Goal: Task Accomplishment & Management: Use online tool/utility

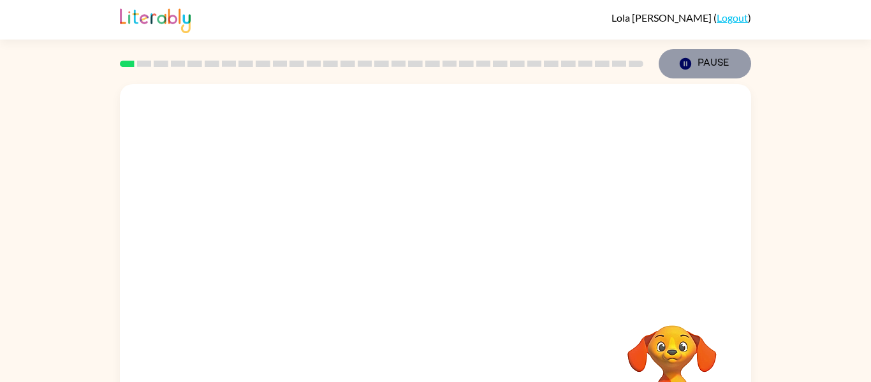
click at [687, 60] on icon "button" at bounding box center [685, 63] width 11 height 11
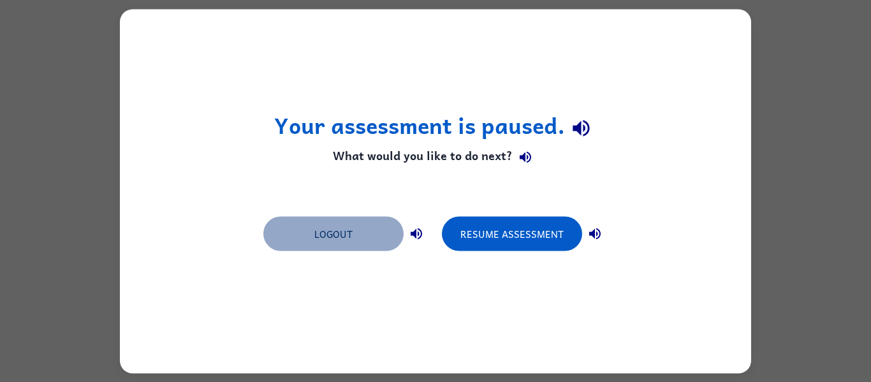
click at [383, 233] on button "Logout" at bounding box center [333, 233] width 140 height 34
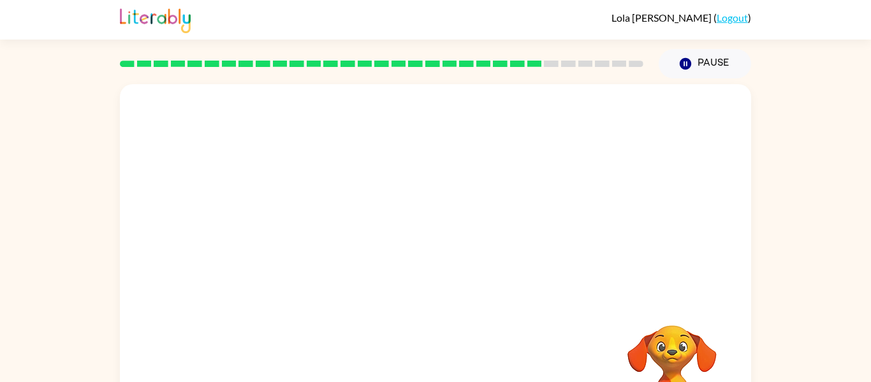
click at [659, 340] on video "Your browser must support playing .mp4 files to use Literably. Please try using…" at bounding box center [673, 370] width 128 height 128
click at [462, 274] on button "button" at bounding box center [436, 272] width 82 height 47
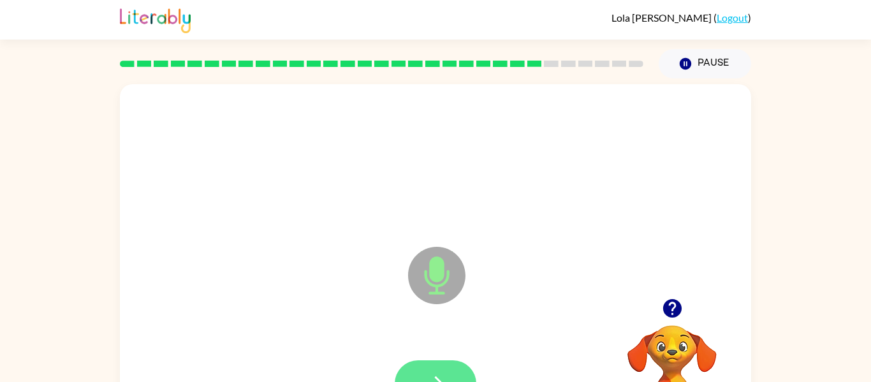
click at [418, 365] on button "button" at bounding box center [436, 383] width 82 height 47
click at [441, 364] on button "button" at bounding box center [436, 383] width 82 height 47
click at [452, 369] on button "button" at bounding box center [436, 383] width 82 height 47
click at [448, 358] on div at bounding box center [436, 384] width 606 height 105
click at [445, 362] on button "button" at bounding box center [436, 383] width 82 height 47
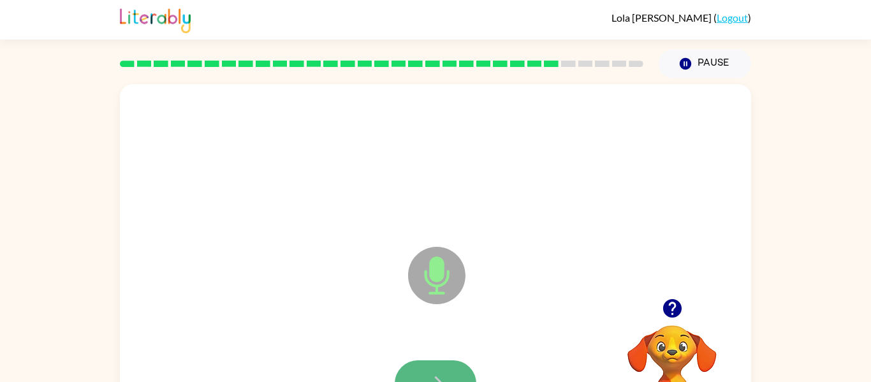
click at [445, 373] on icon "button" at bounding box center [436, 384] width 22 height 22
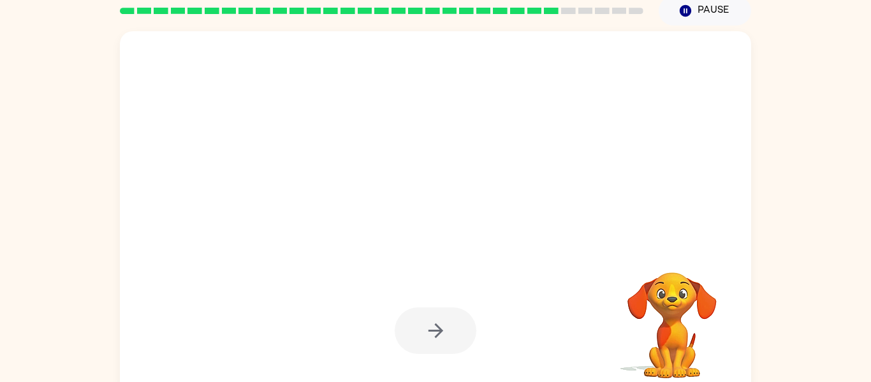
scroll to position [66, 0]
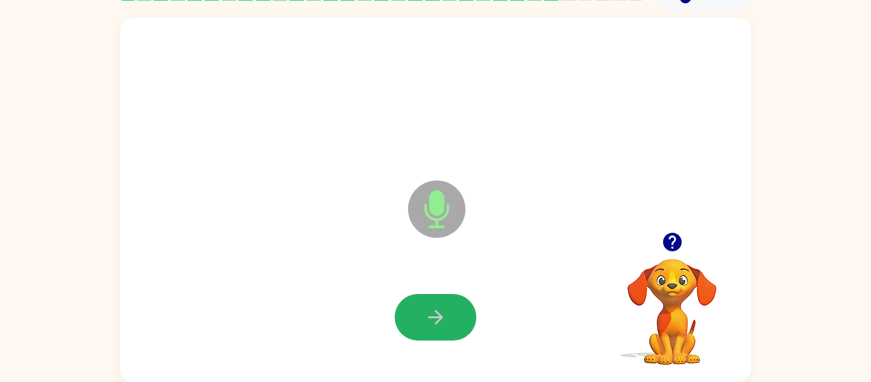
click at [429, 315] on icon "button" at bounding box center [436, 317] width 22 height 22
click at [429, 316] on div at bounding box center [436, 317] width 82 height 47
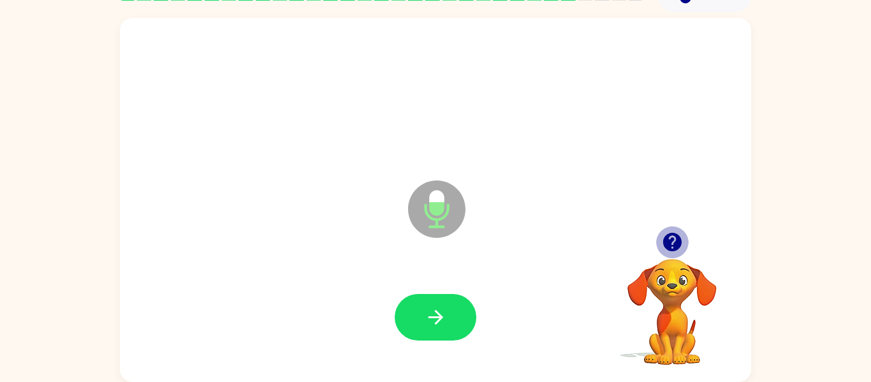
click at [673, 242] on icon "button" at bounding box center [672, 242] width 22 height 22
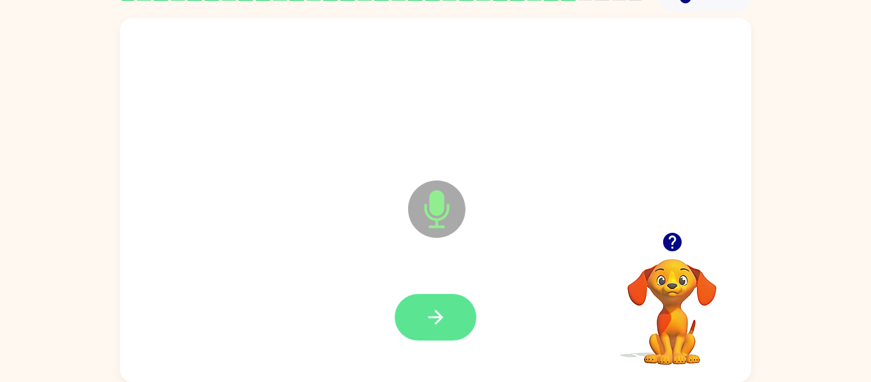
click at [431, 309] on icon "button" at bounding box center [436, 317] width 22 height 22
click at [435, 309] on icon "button" at bounding box center [436, 317] width 22 height 22
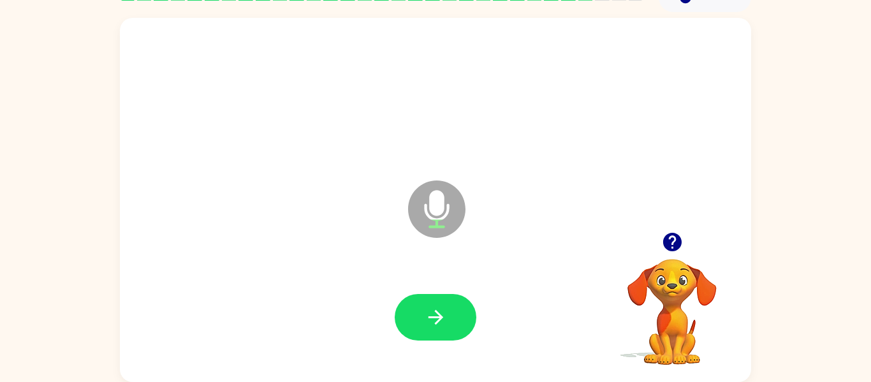
scroll to position [0, 0]
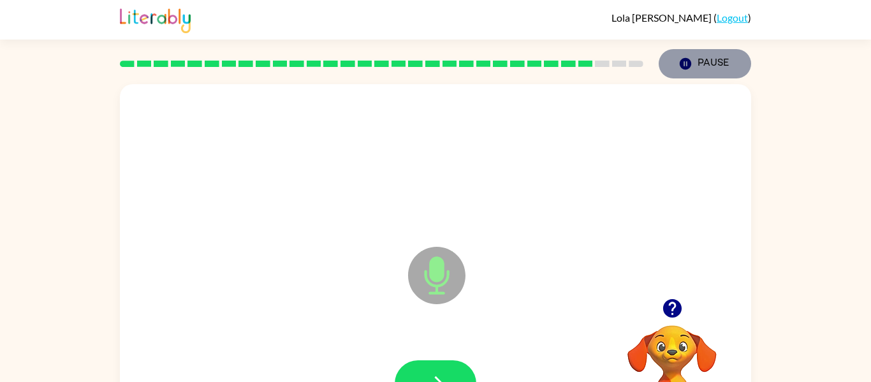
click at [689, 65] on icon "button" at bounding box center [685, 63] width 11 height 11
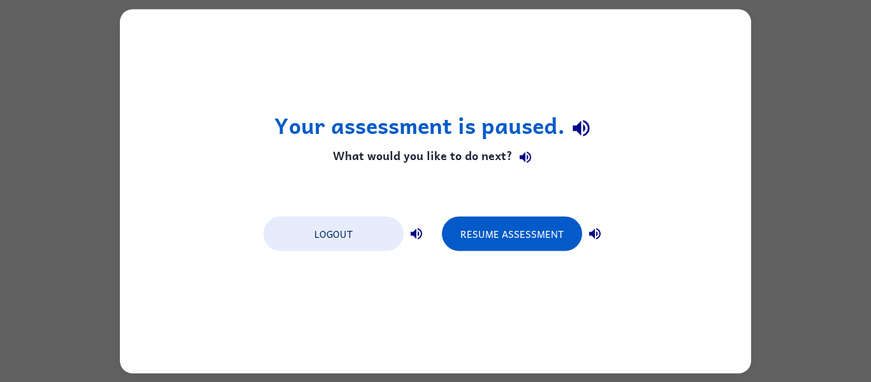
click at [689, 65] on div "Your assessment is paused. What would you like to do next? Logout Resume Assess…" at bounding box center [435, 191] width 631 height 364
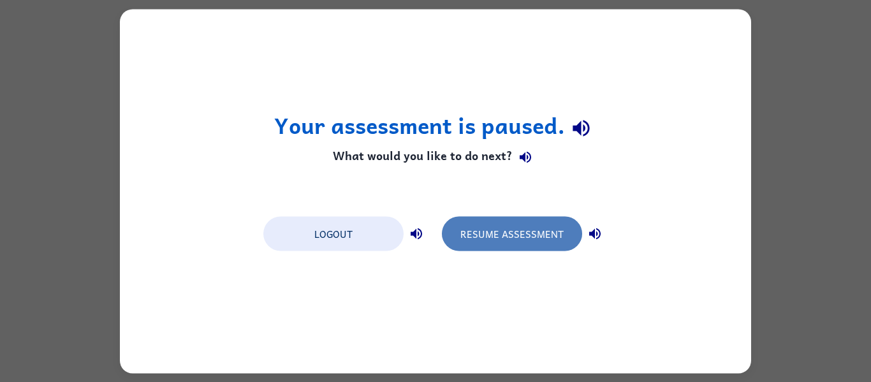
click at [538, 230] on button "Resume Assessment" at bounding box center [512, 233] width 140 height 34
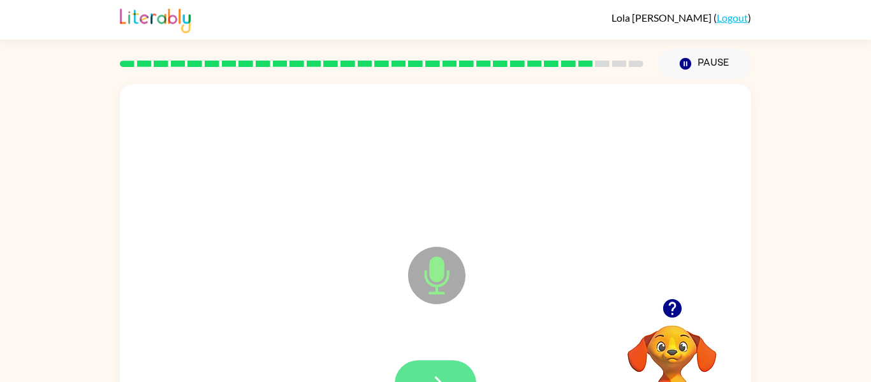
click at [438, 365] on button "button" at bounding box center [436, 383] width 82 height 47
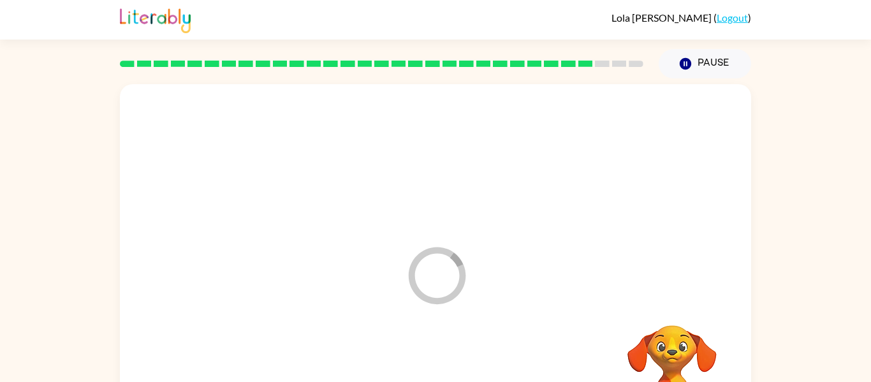
scroll to position [66, 0]
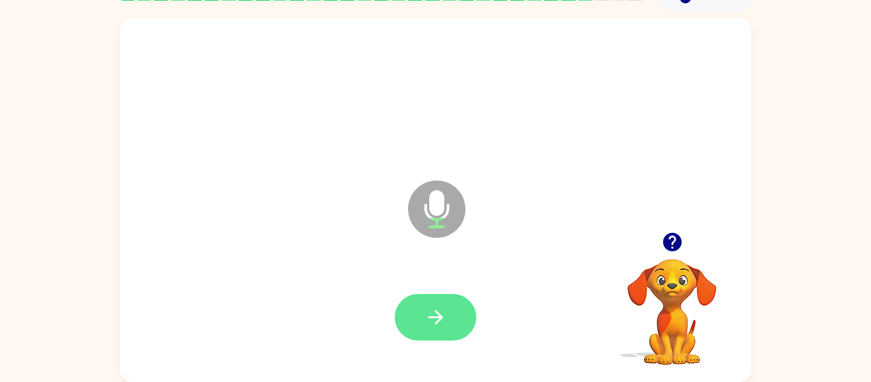
click at [436, 312] on icon "button" at bounding box center [435, 317] width 15 height 15
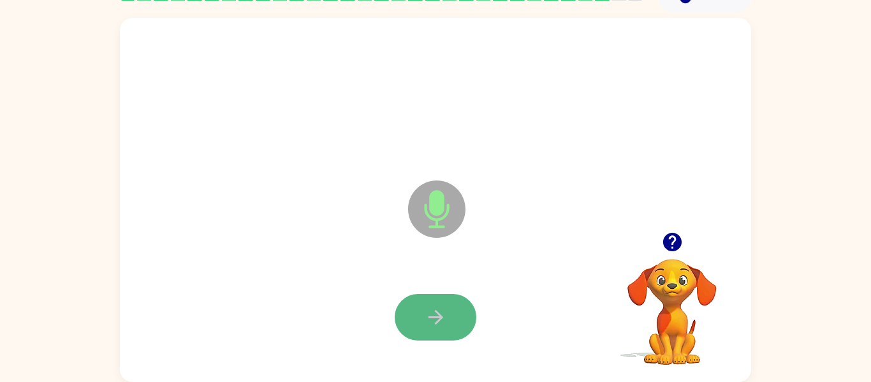
click at [434, 314] on icon "button" at bounding box center [436, 317] width 22 height 22
click at [438, 314] on icon "button" at bounding box center [436, 317] width 22 height 22
click at [436, 318] on icon "button" at bounding box center [435, 317] width 15 height 15
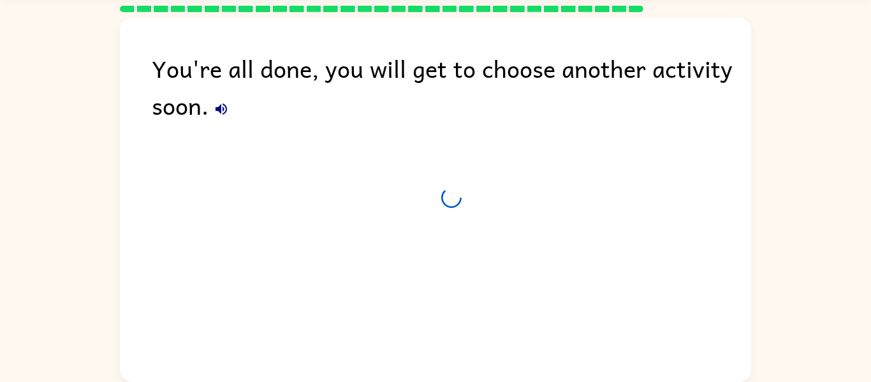
scroll to position [43, 0]
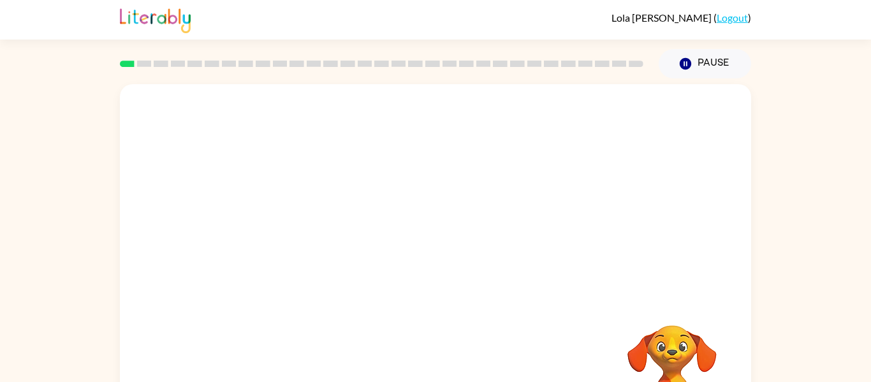
click at [581, 223] on video "Your browser must support playing .mp4 files to use Literably. Please try using…" at bounding box center [435, 191] width 631 height 214
click at [326, 193] on video "Your browser must support playing .mp4 files to use Literably. Please try using…" at bounding box center [435, 191] width 631 height 214
click at [466, 229] on video "Your browser must support playing .mp4 files to use Literably. Please try using…" at bounding box center [435, 191] width 631 height 214
click at [452, 255] on button "button" at bounding box center [436, 272] width 82 height 47
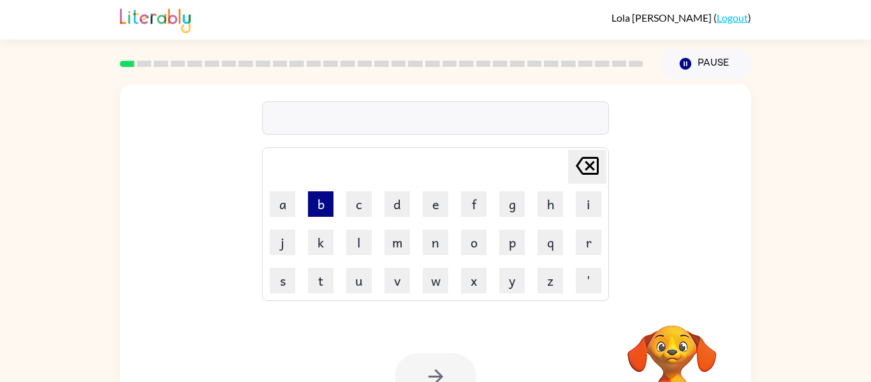
click at [323, 201] on button "b" at bounding box center [321, 204] width 26 height 26
click at [472, 242] on button "o" at bounding box center [474, 243] width 26 height 26
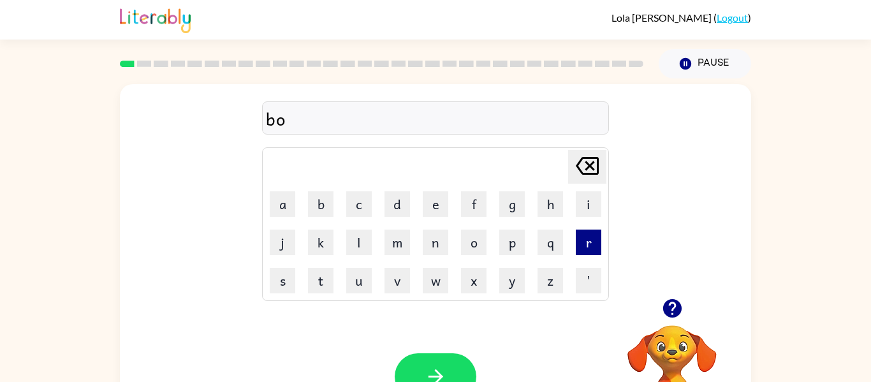
click at [584, 251] on button "r" at bounding box center [589, 243] width 26 height 26
click at [398, 202] on button "d" at bounding box center [398, 204] width 26 height 26
click at [438, 204] on button "e" at bounding box center [436, 204] width 26 height 26
click at [593, 244] on button "r" at bounding box center [589, 243] width 26 height 26
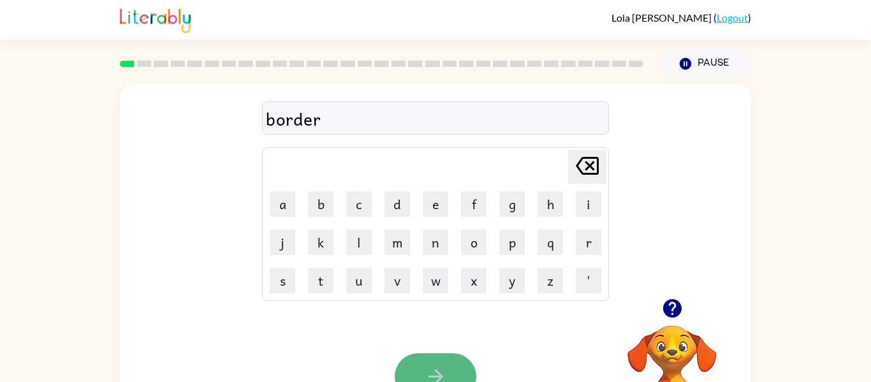
click at [420, 367] on button "button" at bounding box center [436, 376] width 82 height 47
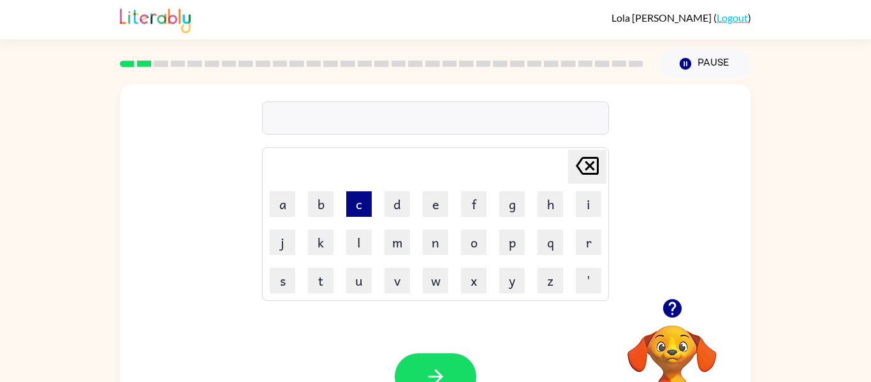
click at [354, 201] on button "c" at bounding box center [359, 204] width 26 height 26
click at [461, 232] on button "o" at bounding box center [474, 243] width 26 height 26
click at [367, 283] on button "u" at bounding box center [359, 281] width 26 height 26
click at [436, 240] on button "n" at bounding box center [436, 243] width 26 height 26
click at [323, 284] on button "t" at bounding box center [321, 281] width 26 height 26
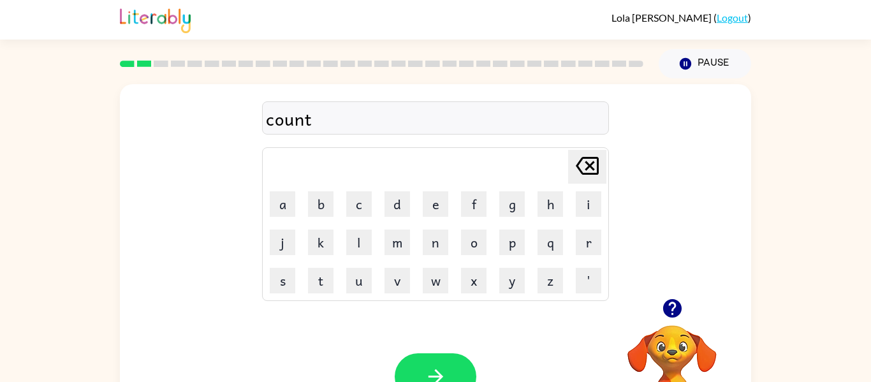
click at [431, 339] on div "Your browser must support playing .mp4 files to use Literably. Please try using…" at bounding box center [435, 377] width 631 height 144
click at [431, 362] on button "button" at bounding box center [436, 376] width 82 height 47
click at [359, 240] on button "l" at bounding box center [359, 243] width 26 height 26
click at [484, 240] on button "o" at bounding box center [474, 243] width 26 height 26
click at [357, 191] on button "c" at bounding box center [359, 204] width 26 height 26
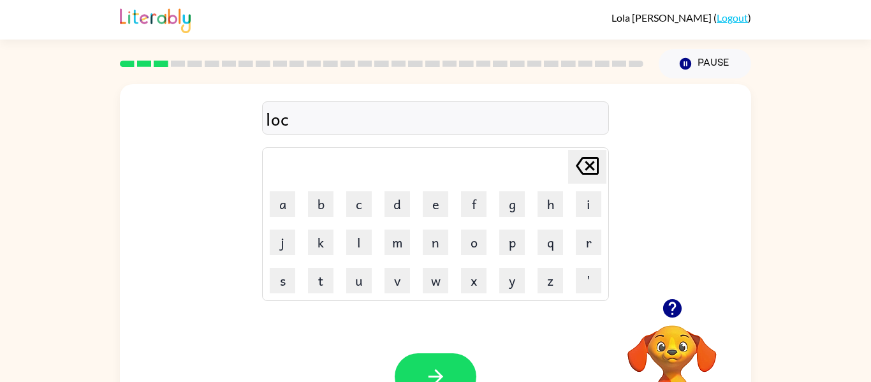
click at [597, 162] on icon at bounding box center [587, 166] width 23 height 18
click at [288, 200] on button "a" at bounding box center [283, 204] width 26 height 26
click at [327, 235] on button "k" at bounding box center [321, 243] width 26 height 26
click at [323, 277] on button "t" at bounding box center [321, 281] width 26 height 26
click at [432, 213] on button "e" at bounding box center [436, 204] width 26 height 26
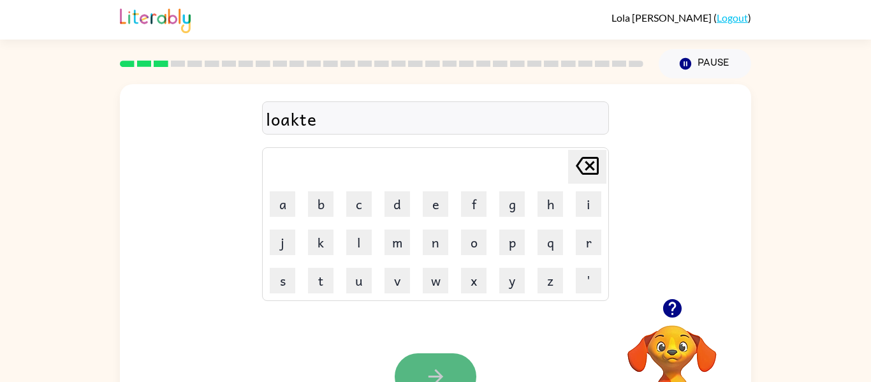
click at [425, 374] on icon "button" at bounding box center [436, 376] width 22 height 22
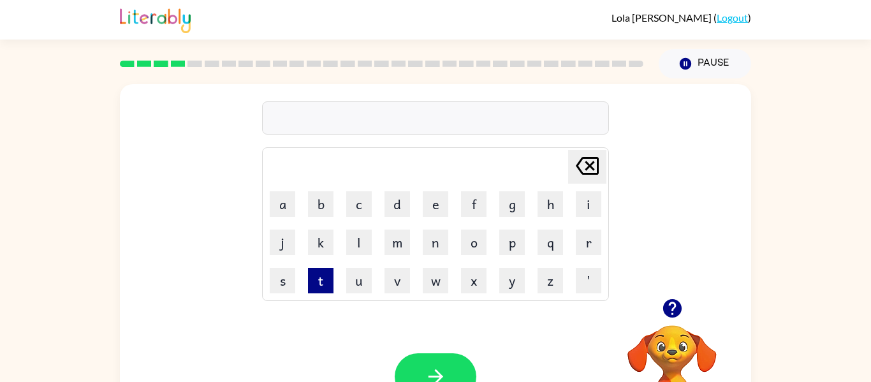
click at [318, 276] on button "t" at bounding box center [321, 281] width 26 height 26
click at [438, 277] on button "w" at bounding box center [436, 281] width 26 height 26
click at [598, 198] on button "i" at bounding box center [589, 204] width 26 height 26
click at [442, 244] on button "n" at bounding box center [436, 243] width 26 height 26
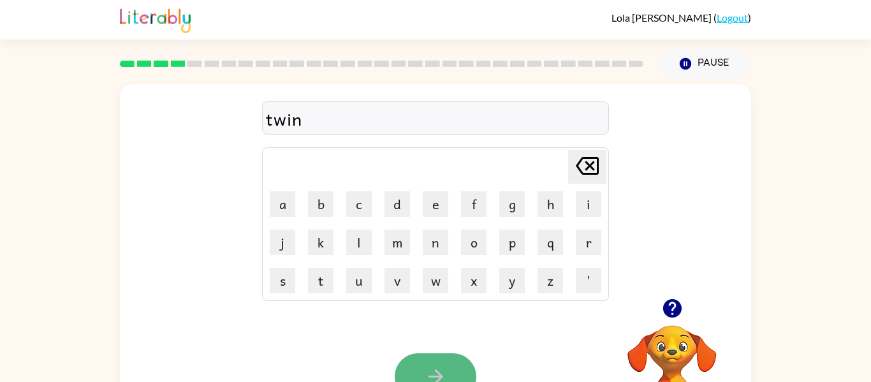
click at [429, 359] on button "button" at bounding box center [436, 376] width 82 height 47
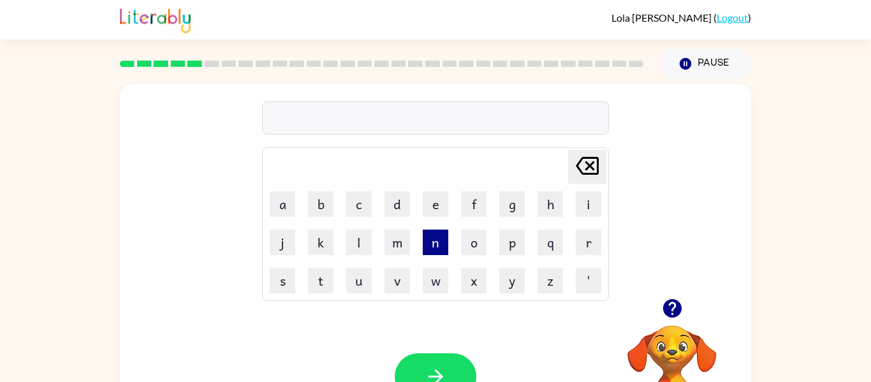
click at [434, 240] on button "n" at bounding box center [436, 243] width 26 height 26
click at [287, 209] on button "a" at bounding box center [283, 204] width 26 height 26
click at [591, 240] on button "r" at bounding box center [589, 243] width 26 height 26
click at [586, 198] on button "i" at bounding box center [589, 204] width 26 height 26
click at [367, 235] on button "l" at bounding box center [359, 243] width 26 height 26
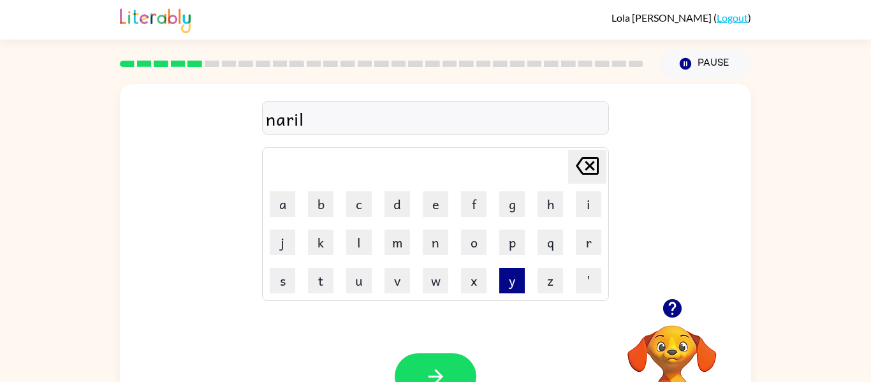
click at [503, 289] on button "y" at bounding box center [512, 281] width 26 height 26
click at [434, 376] on icon "button" at bounding box center [435, 376] width 15 height 15
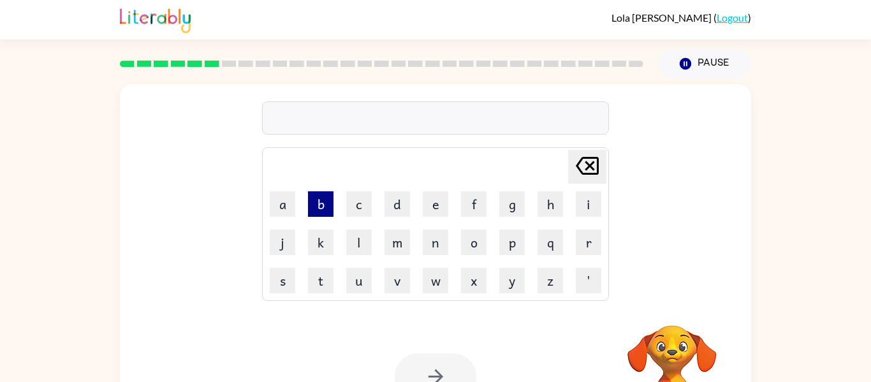
click at [321, 204] on button "b" at bounding box center [321, 204] width 26 height 26
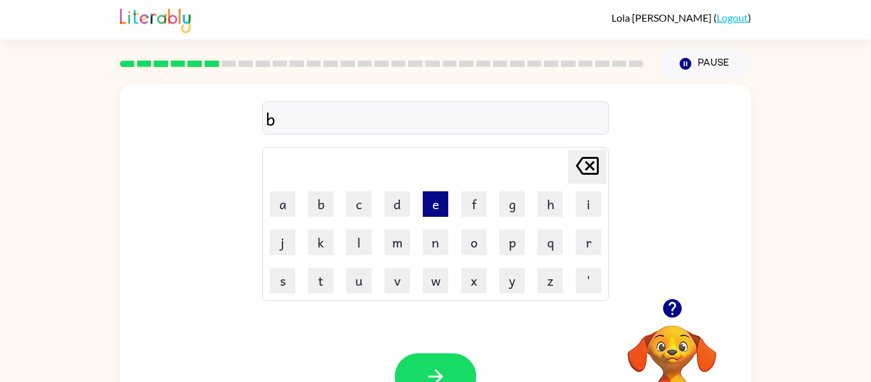
click at [435, 195] on button "e" at bounding box center [436, 204] width 26 height 26
click at [540, 196] on button "h" at bounding box center [551, 204] width 26 height 26
click at [587, 193] on button "i" at bounding box center [589, 204] width 26 height 26
click at [436, 242] on button "n" at bounding box center [436, 243] width 26 height 26
click at [390, 208] on button "d" at bounding box center [398, 204] width 26 height 26
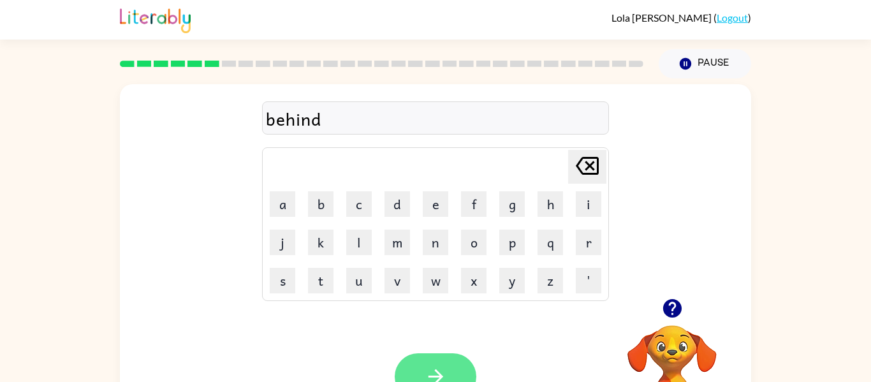
click at [443, 360] on button "button" at bounding box center [436, 376] width 82 height 47
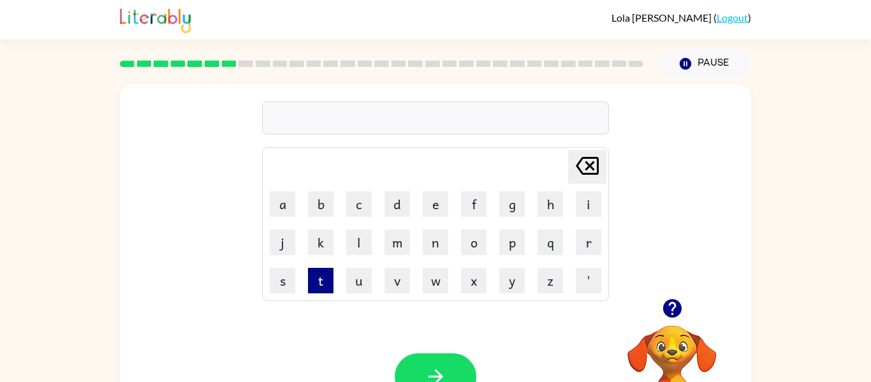
click at [323, 287] on button "t" at bounding box center [321, 281] width 26 height 26
click at [589, 232] on button "r" at bounding box center [589, 243] width 26 height 26
click at [589, 208] on button "i" at bounding box center [589, 204] width 26 height 26
click at [351, 202] on button "c" at bounding box center [359, 204] width 26 height 26
click at [322, 235] on button "k" at bounding box center [321, 243] width 26 height 26
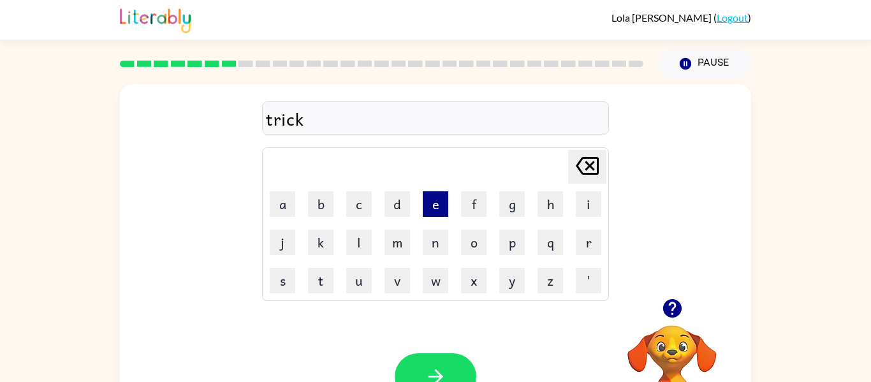
click at [437, 203] on button "e" at bounding box center [436, 204] width 26 height 26
click at [356, 240] on button "l" at bounding box center [359, 243] width 26 height 26
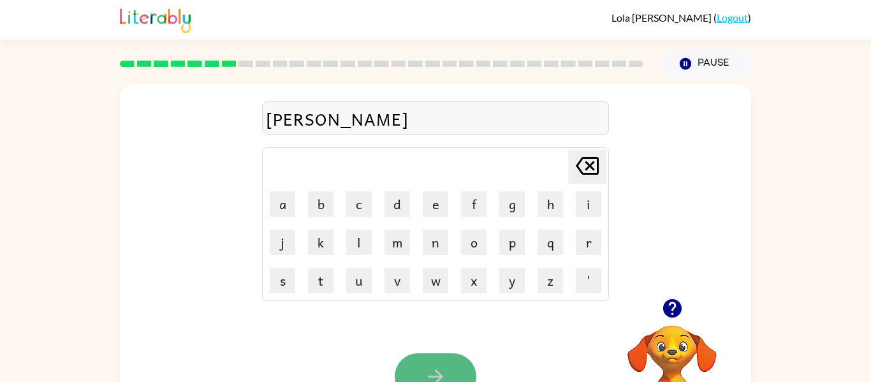
click at [418, 367] on button "button" at bounding box center [436, 376] width 82 height 47
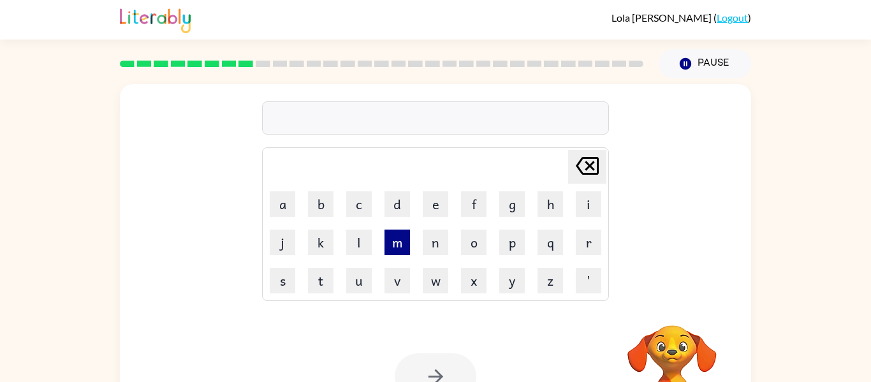
click at [397, 239] on button "m" at bounding box center [398, 243] width 26 height 26
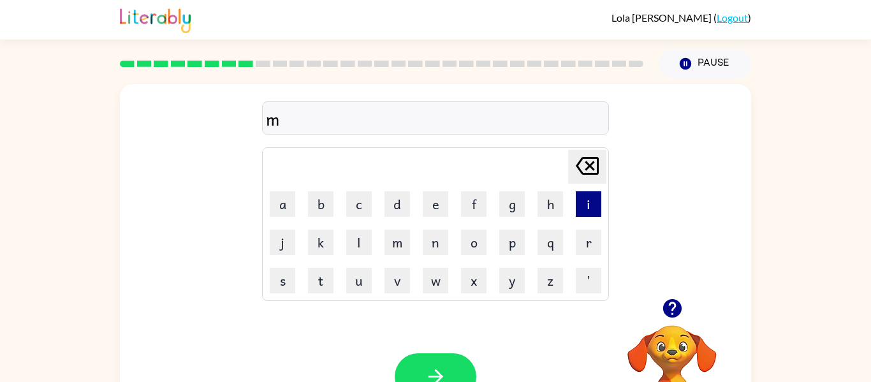
click at [595, 198] on button "i" at bounding box center [589, 204] width 26 height 26
click at [360, 204] on button "c" at bounding box center [359, 204] width 26 height 26
click at [313, 232] on button "k" at bounding box center [321, 243] width 26 height 26
click at [286, 203] on button "a" at bounding box center [283, 204] width 26 height 26
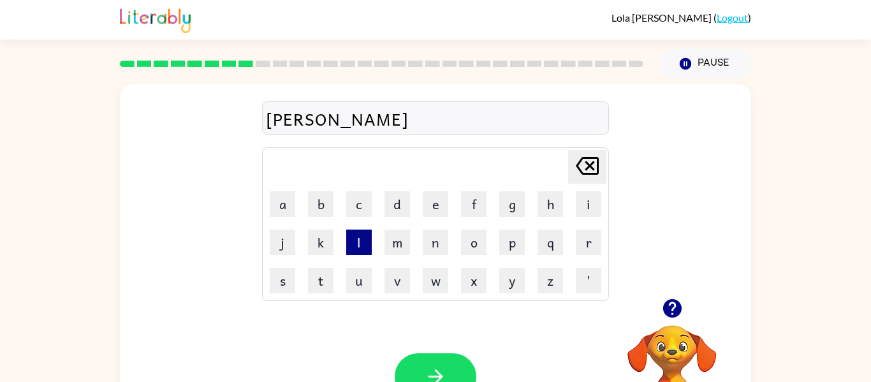
click at [358, 244] on button "l" at bounding box center [359, 243] width 26 height 26
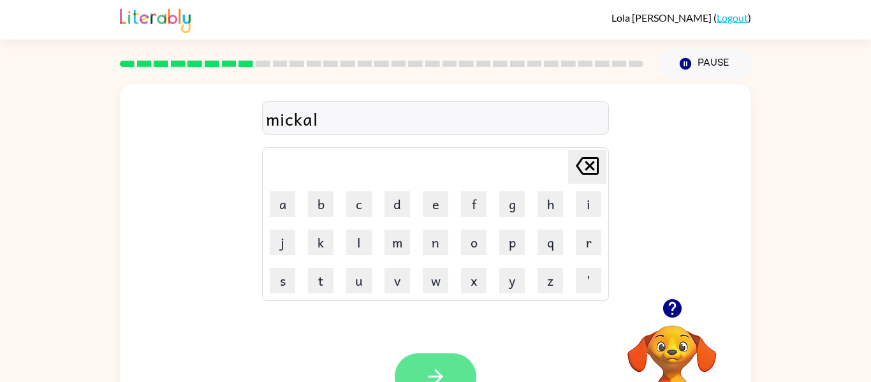
click at [439, 362] on button "button" at bounding box center [436, 376] width 82 height 47
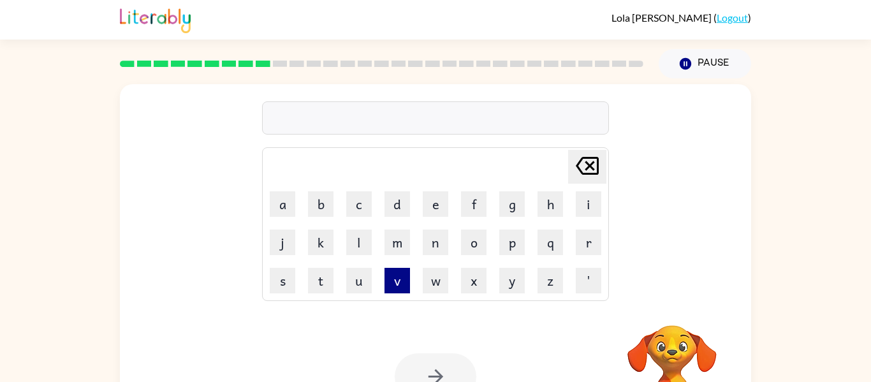
scroll to position [66, 0]
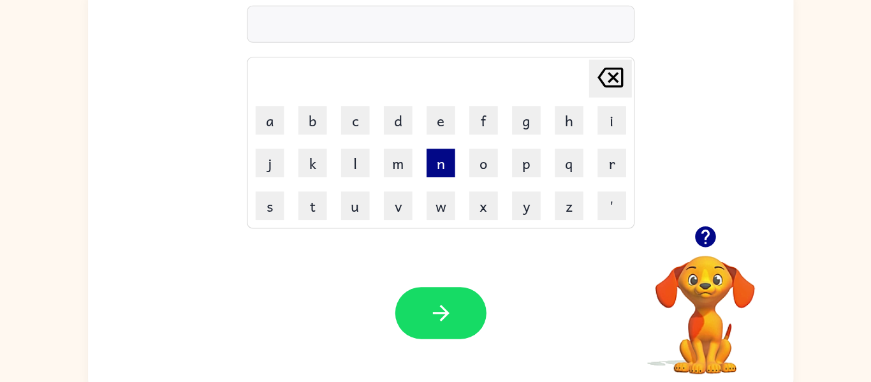
click at [429, 176] on button "n" at bounding box center [436, 176] width 26 height 26
click at [681, 243] on icon "button" at bounding box center [672, 242] width 18 height 18
click at [584, 133] on button "i" at bounding box center [589, 138] width 26 height 26
click at [390, 177] on button "m" at bounding box center [398, 176] width 26 height 26
click at [328, 138] on button "b" at bounding box center [321, 138] width 26 height 26
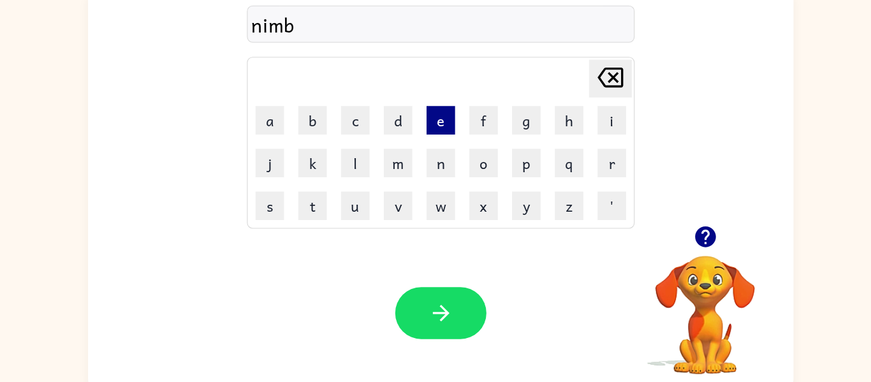
click at [431, 143] on button "e" at bounding box center [436, 138] width 26 height 26
click at [352, 172] on button "l" at bounding box center [359, 176] width 26 height 26
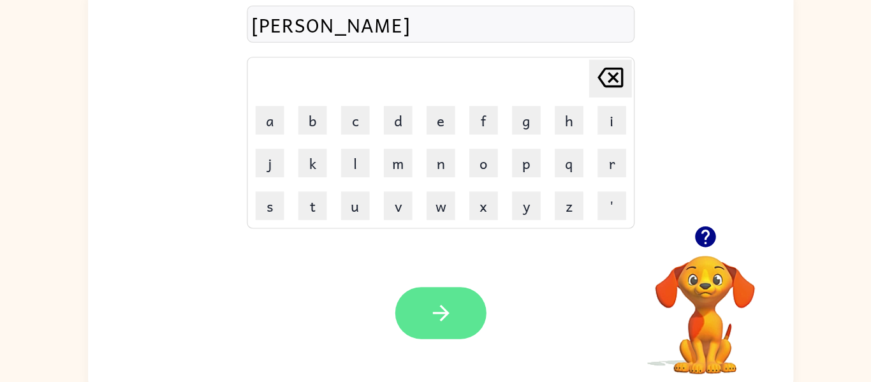
click at [413, 304] on button "button" at bounding box center [436, 310] width 82 height 47
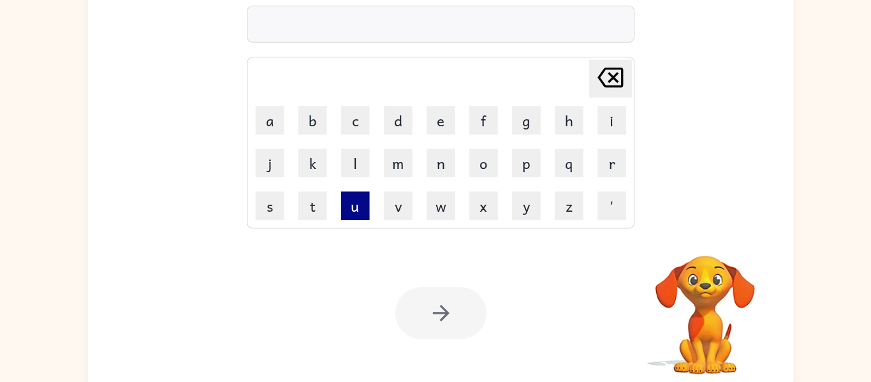
click at [360, 207] on button "u" at bounding box center [359, 215] width 26 height 26
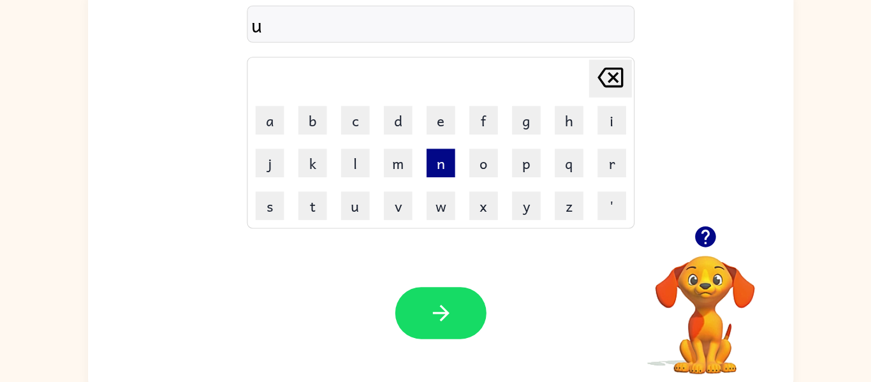
click at [437, 173] on button "n" at bounding box center [436, 176] width 26 height 26
click at [470, 135] on button "f" at bounding box center [474, 138] width 26 height 26
click at [471, 172] on button "o" at bounding box center [474, 176] width 26 height 26
click at [594, 132] on button "i" at bounding box center [589, 138] width 26 height 26
click at [586, 99] on icon "Delete Delete last character input" at bounding box center [587, 99] width 31 height 31
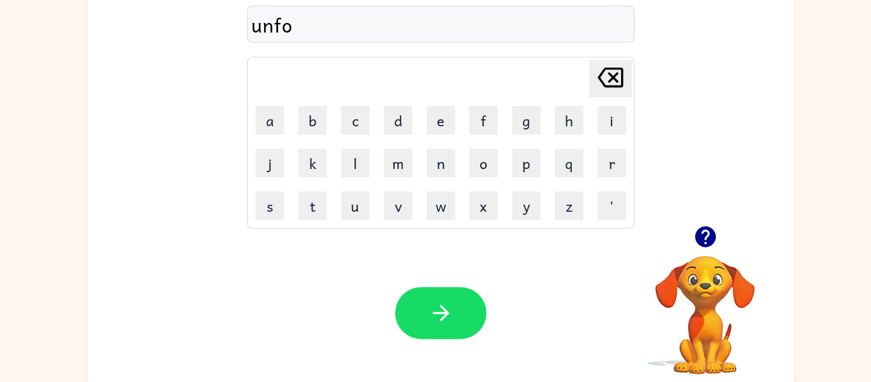
click at [586, 99] on icon "Delete Delete last character input" at bounding box center [587, 99] width 31 height 31
click at [362, 179] on button "l" at bounding box center [359, 176] width 26 height 26
